Goal: Task Accomplishment & Management: Manage account settings

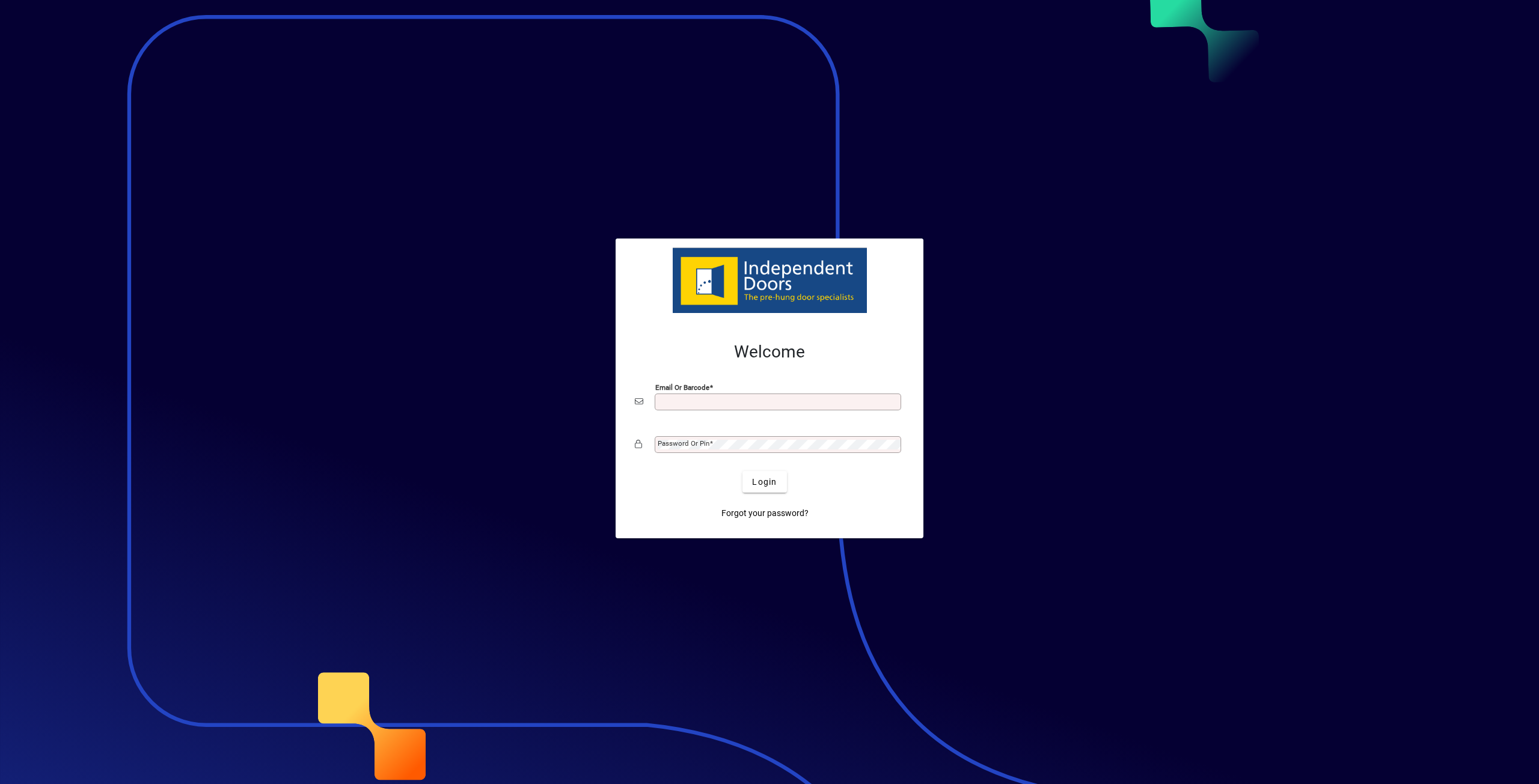
click at [751, 258] on div at bounding box center [769, 280] width 289 height 65
type input "**********"
click at [784, 486] on span "submit" at bounding box center [765, 482] width 44 height 29
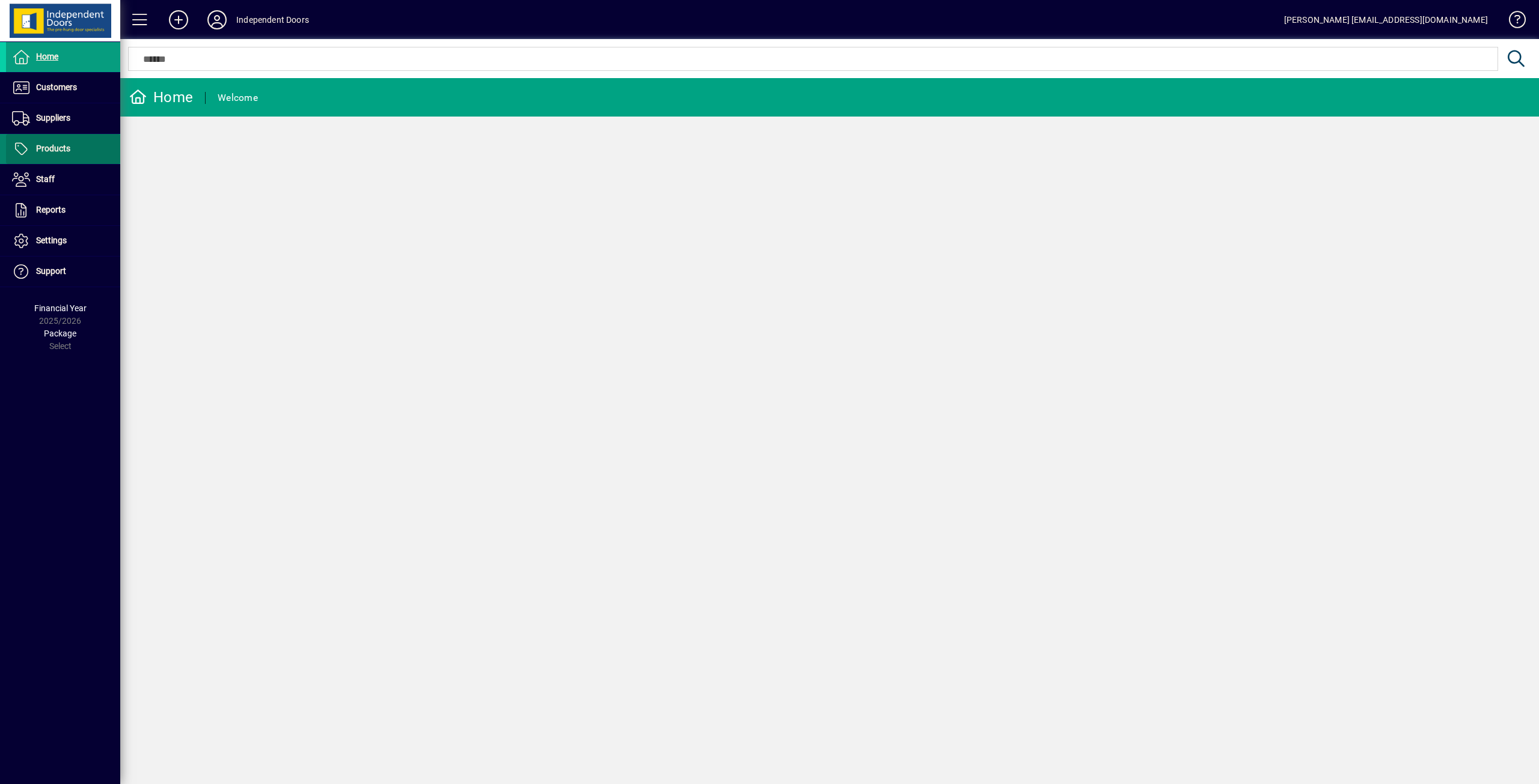
click at [71, 152] on span at bounding box center [63, 148] width 114 height 29
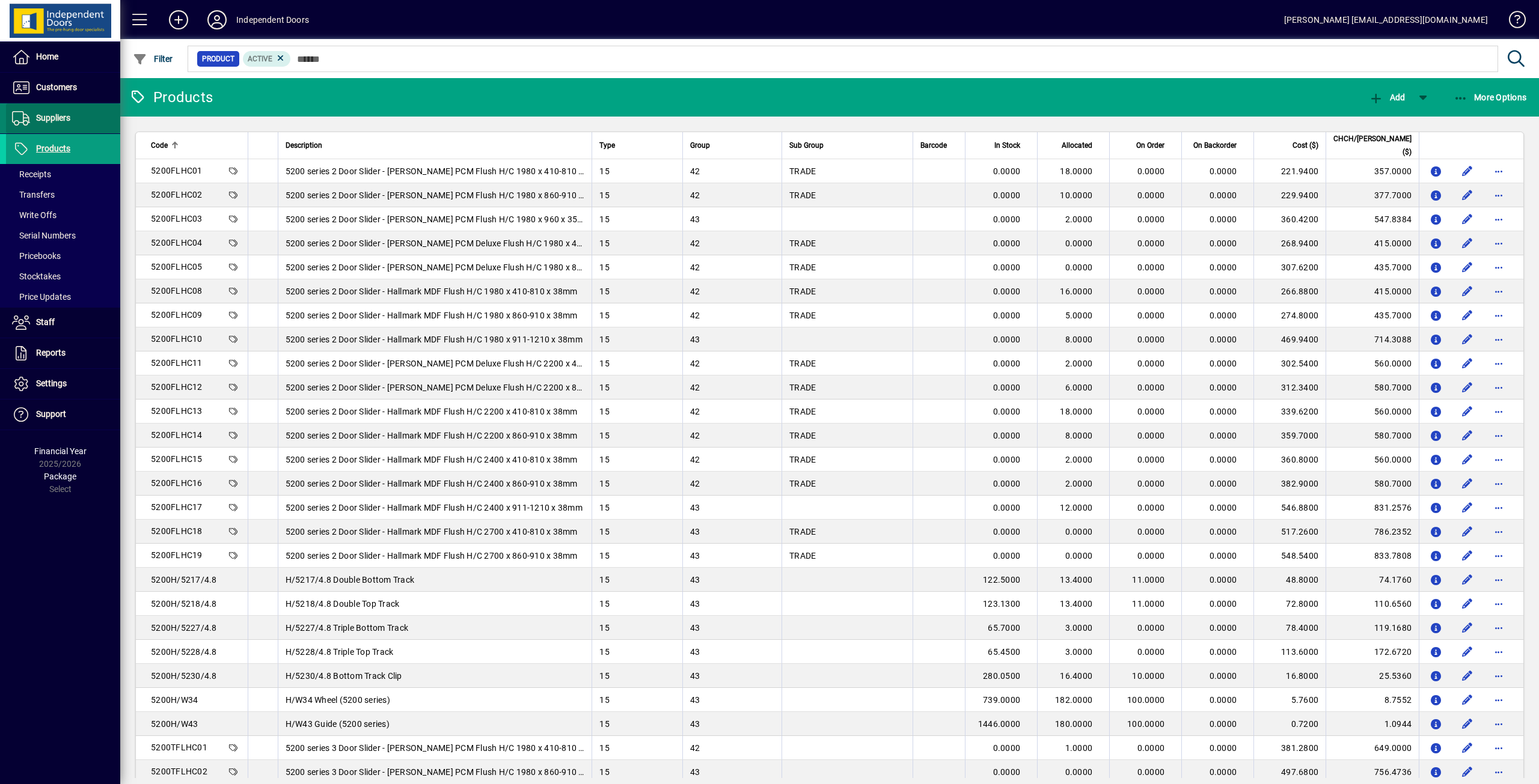
click at [42, 126] on span at bounding box center [63, 118] width 114 height 29
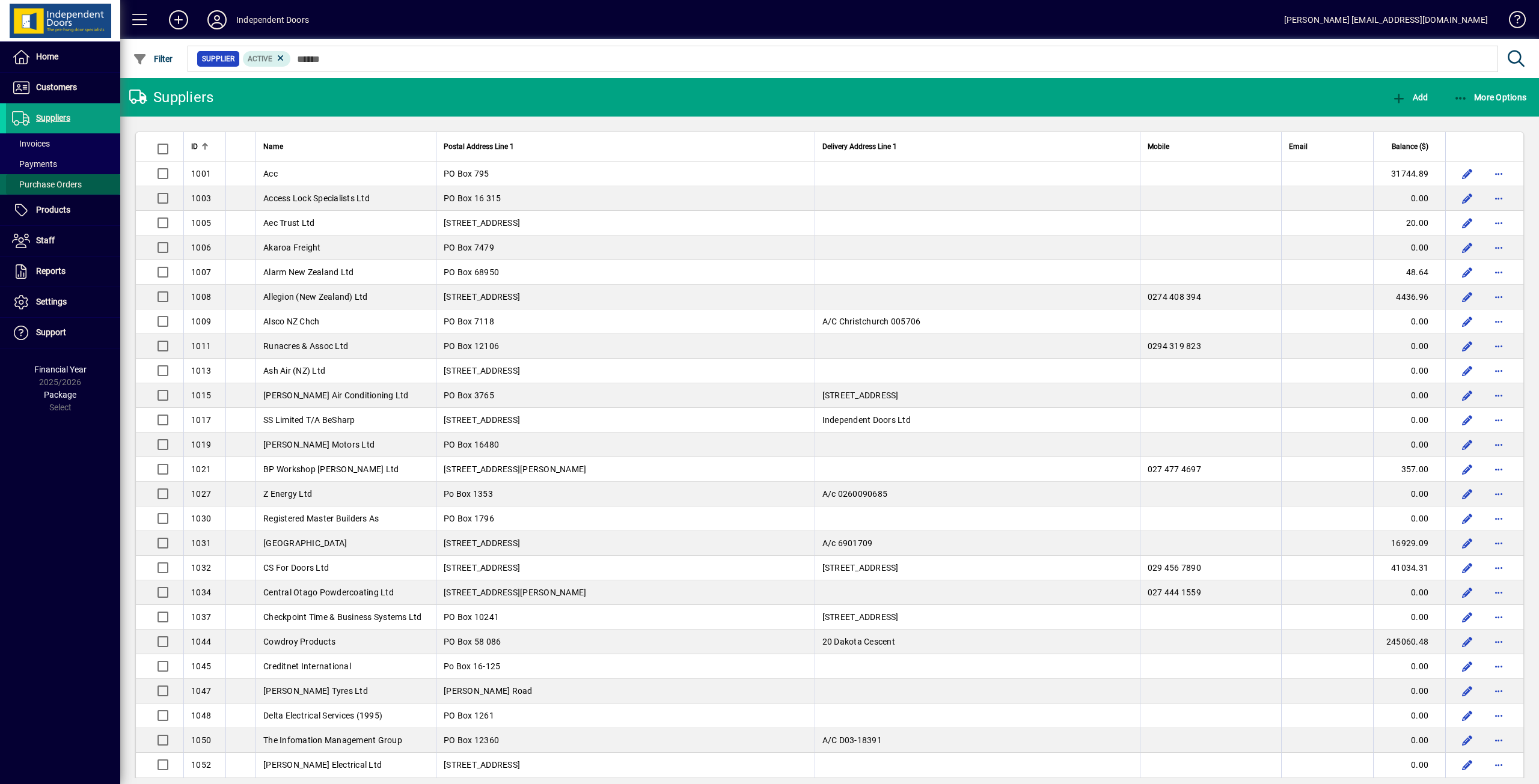
click at [32, 184] on span "Purchase Orders" at bounding box center [47, 185] width 70 height 10
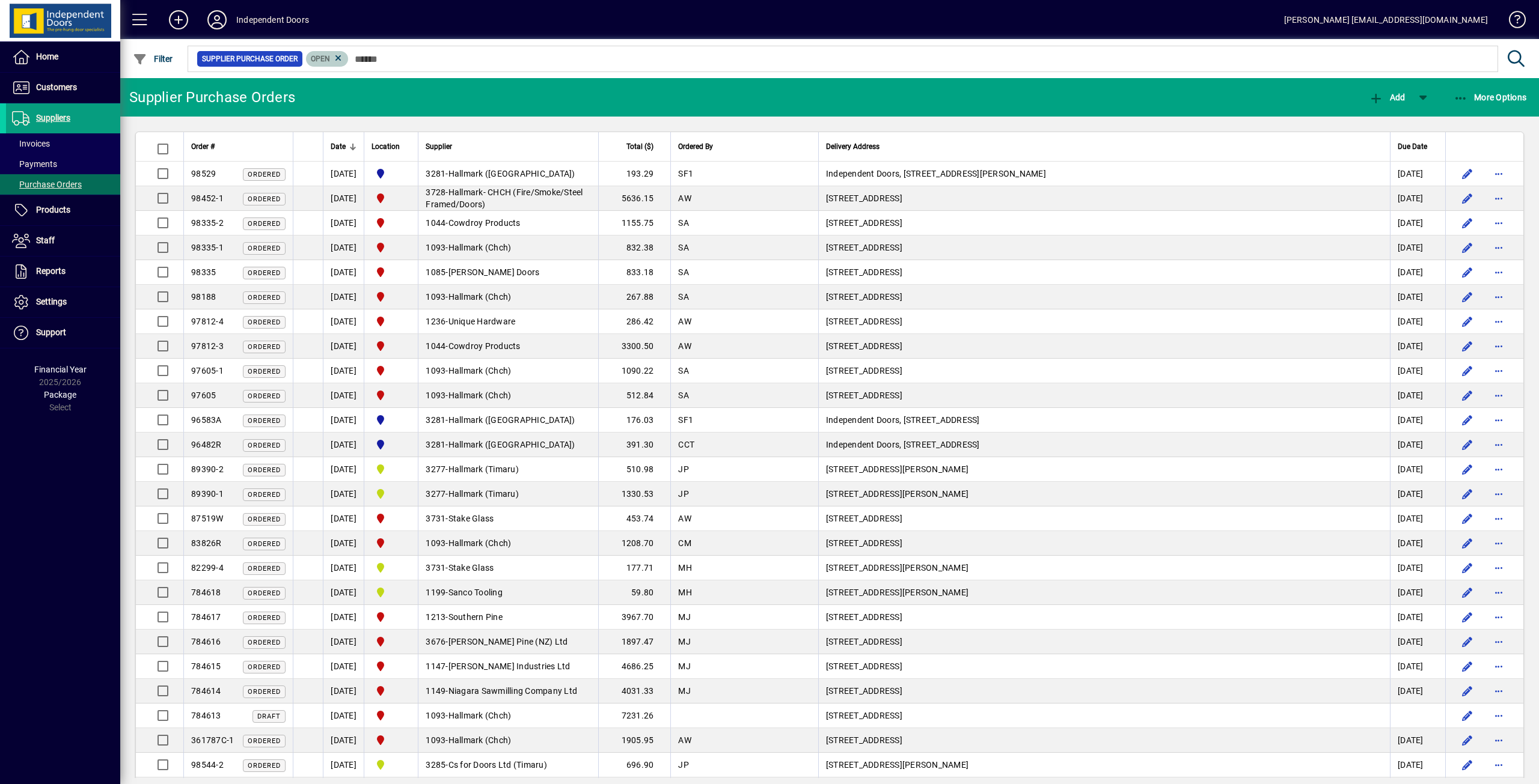
click at [336, 65] on mat-chip "Open" at bounding box center [327, 59] width 42 height 16
click at [336, 63] on icon at bounding box center [338, 58] width 11 height 11
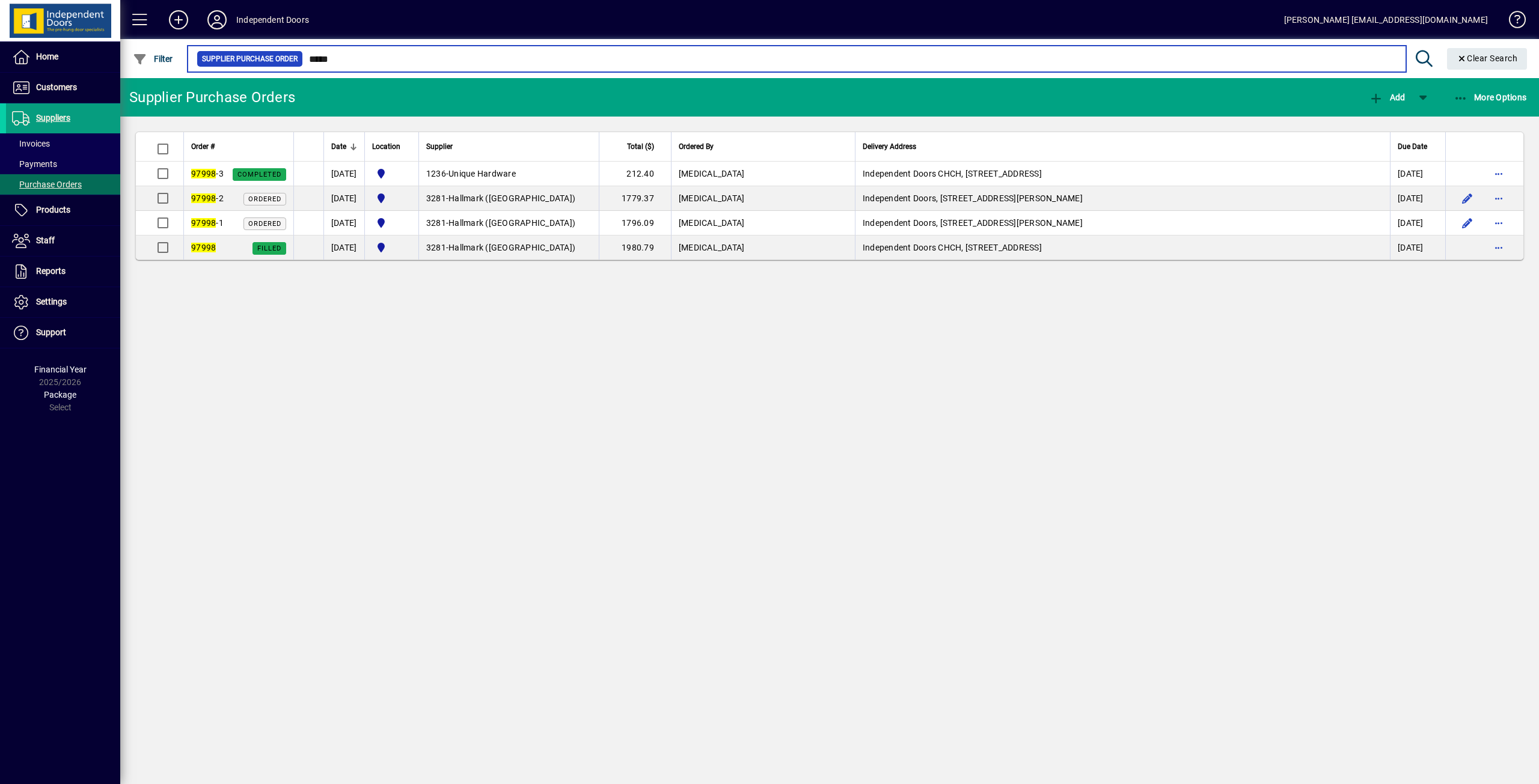
type input "*****"
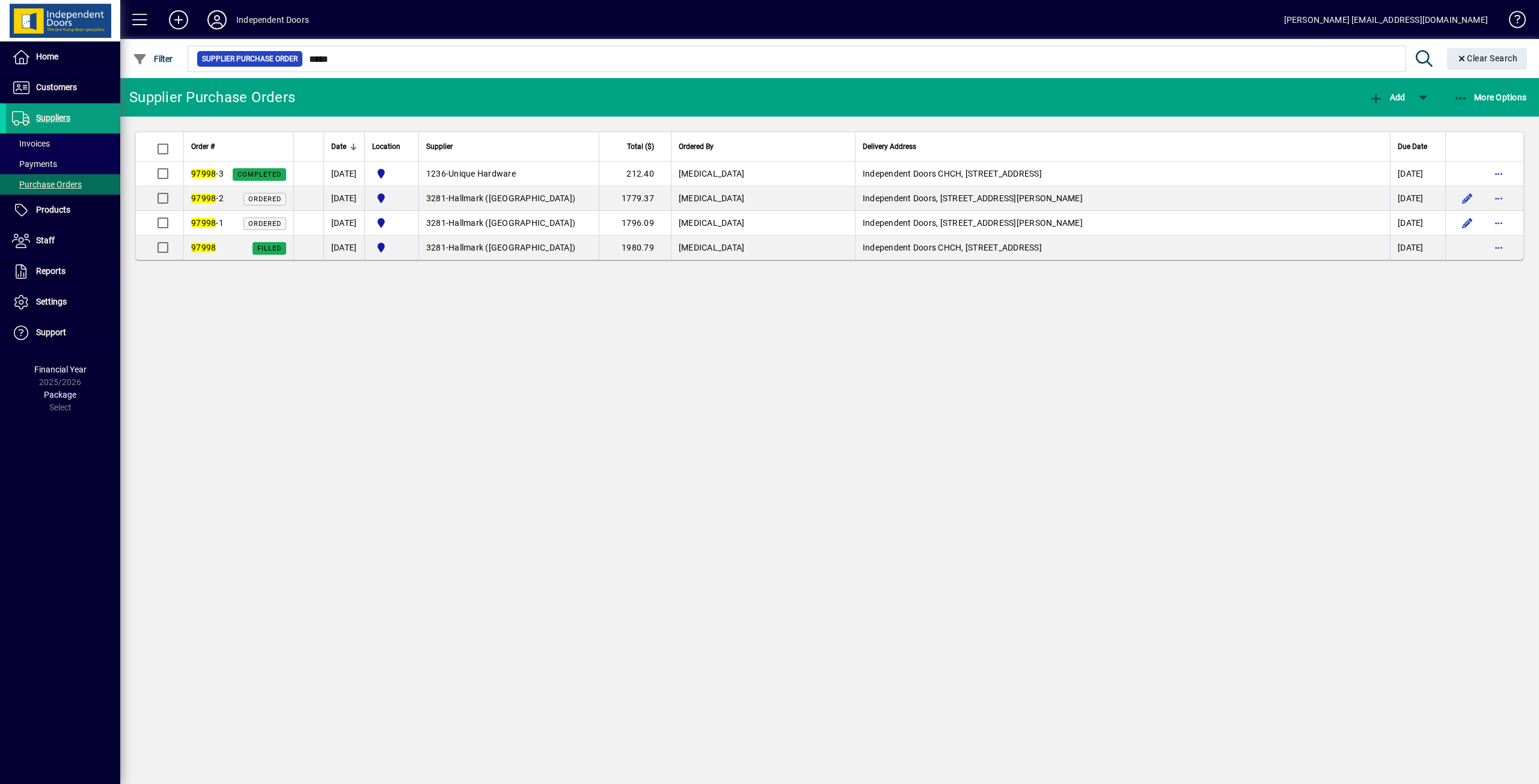
drag, startPoint x: 1014, startPoint y: 288, endPoint x: 974, endPoint y: 298, distance: 41.2
click at [973, 300] on div "Supplier Purchase Orders Add More Options Order # Date Location Supplier Total …" at bounding box center [829, 431] width 1419 height 706
click at [928, 365] on div "Supplier Purchase Orders Add More Options Order # Date Location Supplier Total …" at bounding box center [829, 431] width 1419 height 706
drag, startPoint x: 928, startPoint y: 365, endPoint x: 916, endPoint y: 339, distance: 28.6
click at [917, 339] on div "Supplier Purchase Orders Add More Options Order # Date Location Supplier Total …" at bounding box center [829, 431] width 1419 height 706
